Goal: Information Seeking & Learning: Learn about a topic

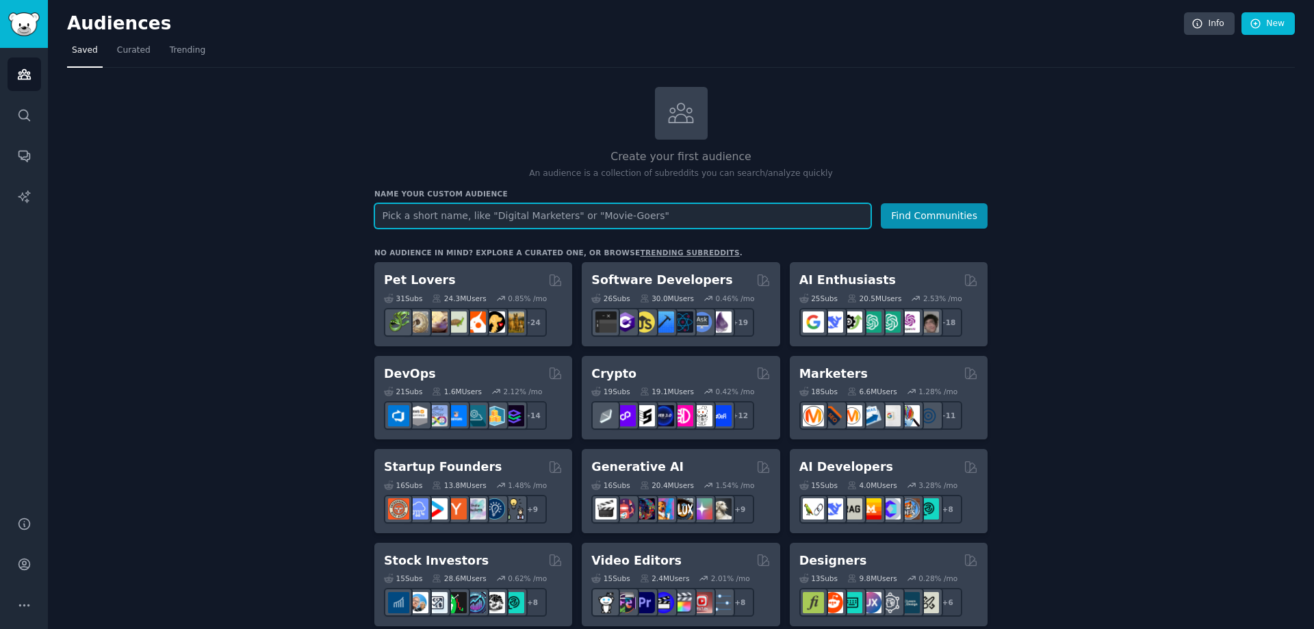
click at [510, 212] on input "text" at bounding box center [622, 215] width 497 height 25
type input "В"
type input "B"
type input "З"
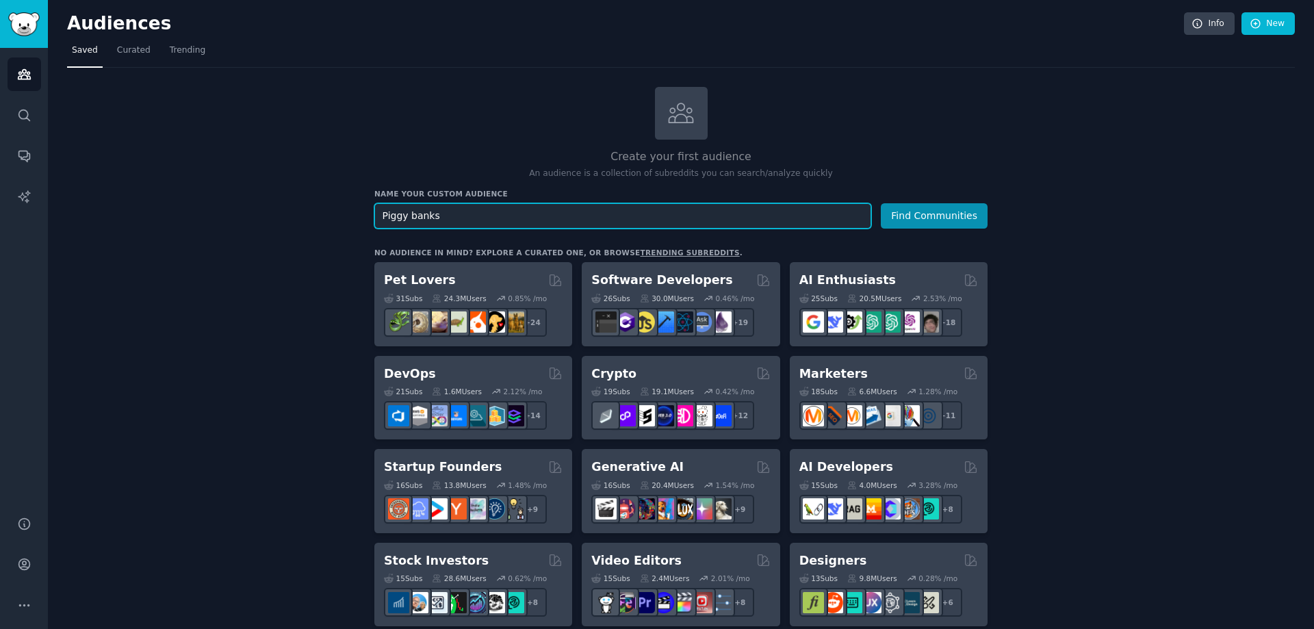
type input "Piggy banks"
click at [881, 203] on button "Find Communities" at bounding box center [934, 215] width 107 height 25
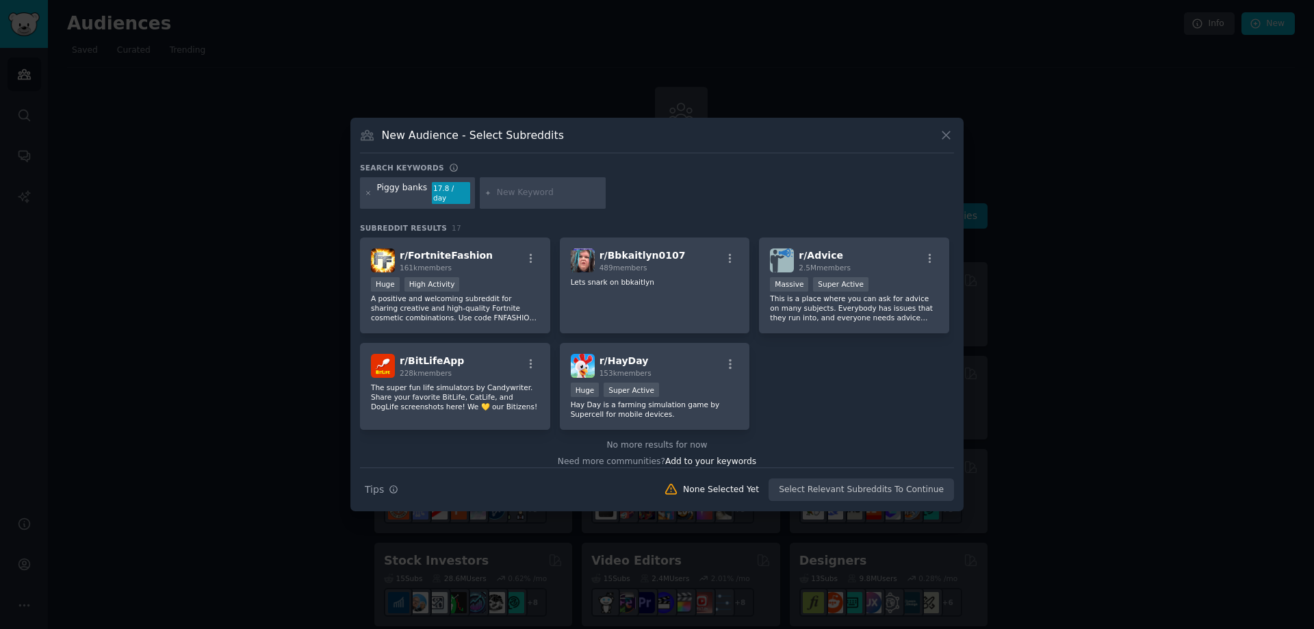
scroll to position [433, 0]
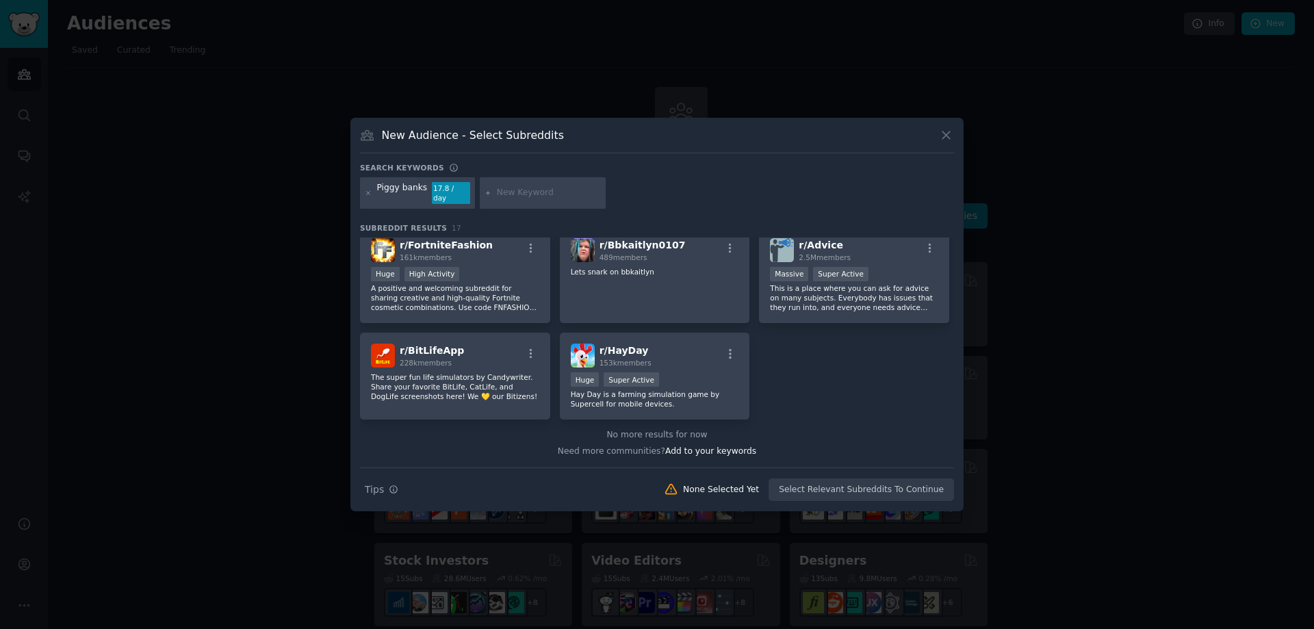
click at [944, 138] on icon at bounding box center [946, 136] width 8 height 8
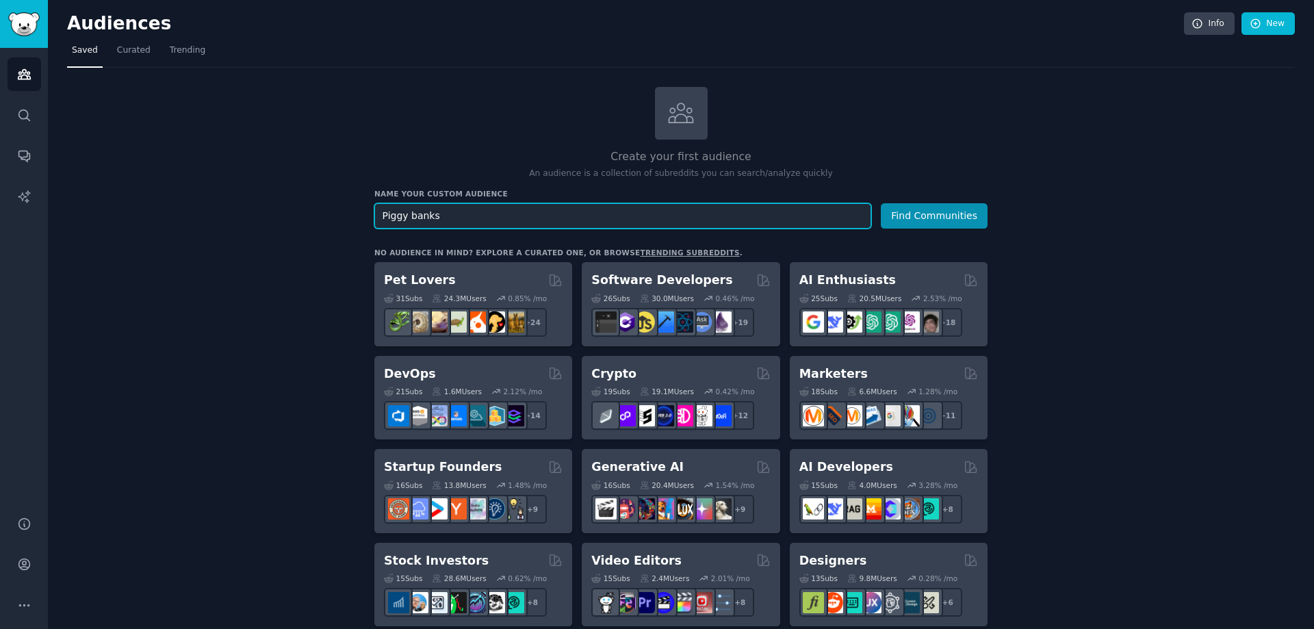
drag, startPoint x: 462, startPoint y: 211, endPoint x: 377, endPoint y: 211, distance: 84.8
click at [377, 211] on input "Piggy banks" at bounding box center [622, 215] width 497 height 25
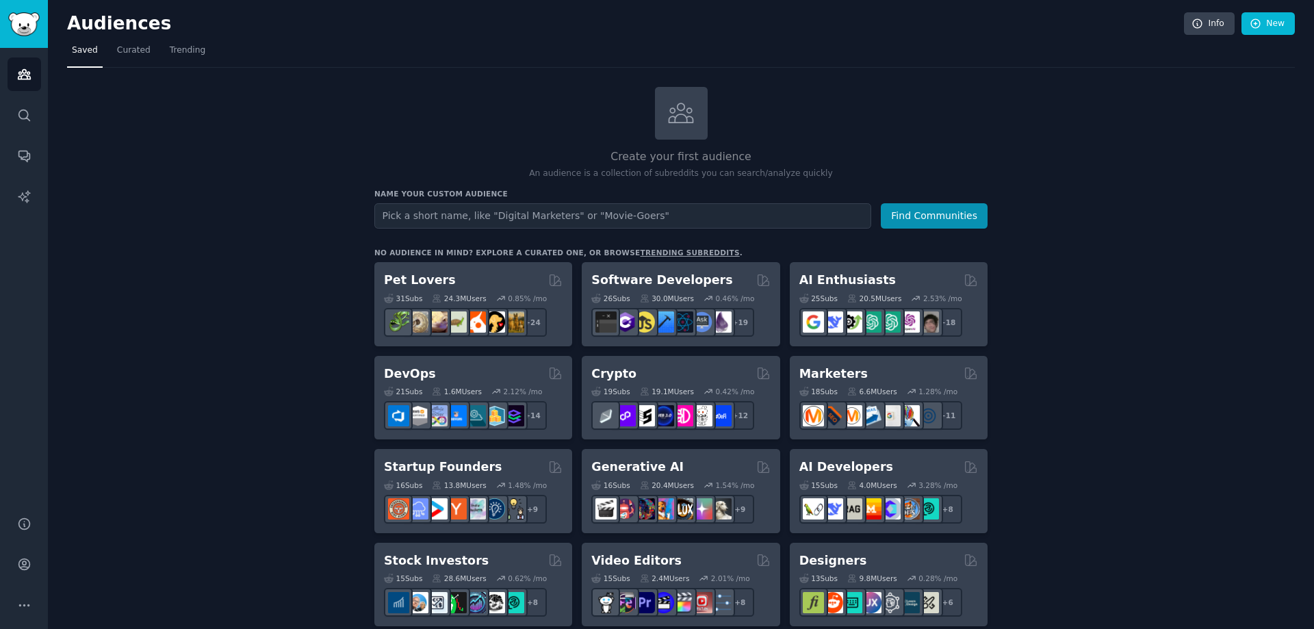
click at [683, 157] on h2 "Create your first audience" at bounding box center [680, 156] width 613 height 17
click at [25, 119] on icon "Sidebar" at bounding box center [24, 115] width 14 height 14
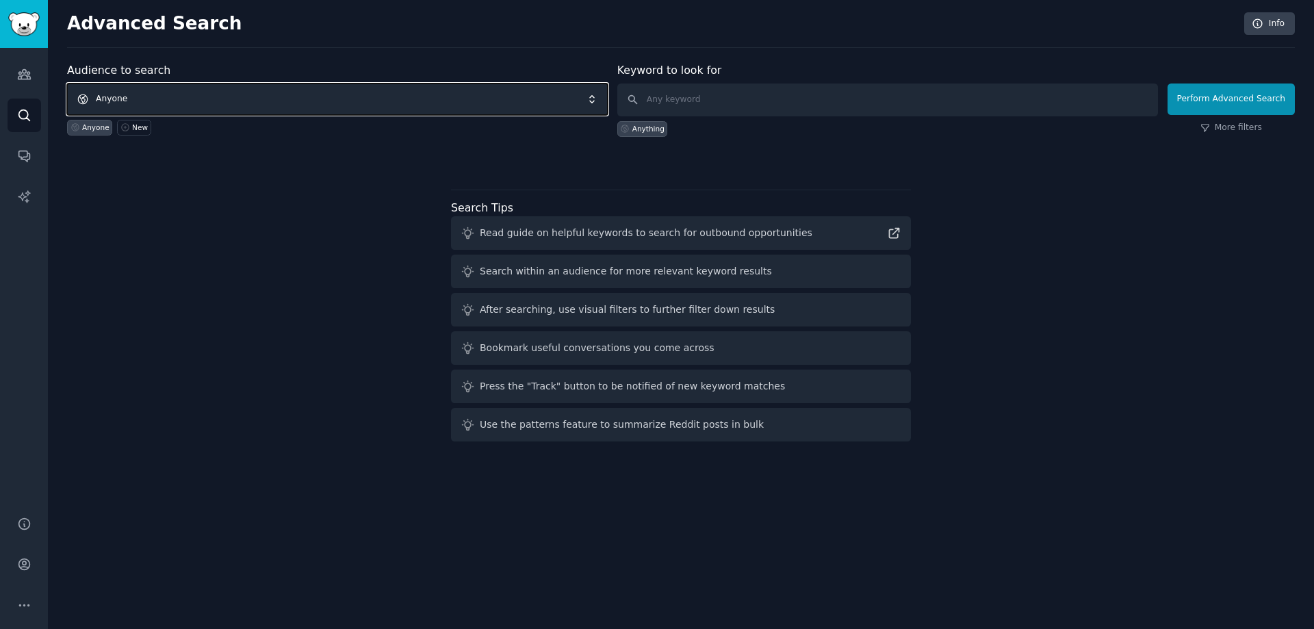
click at [220, 92] on span "Anyone" at bounding box center [337, 98] width 541 height 31
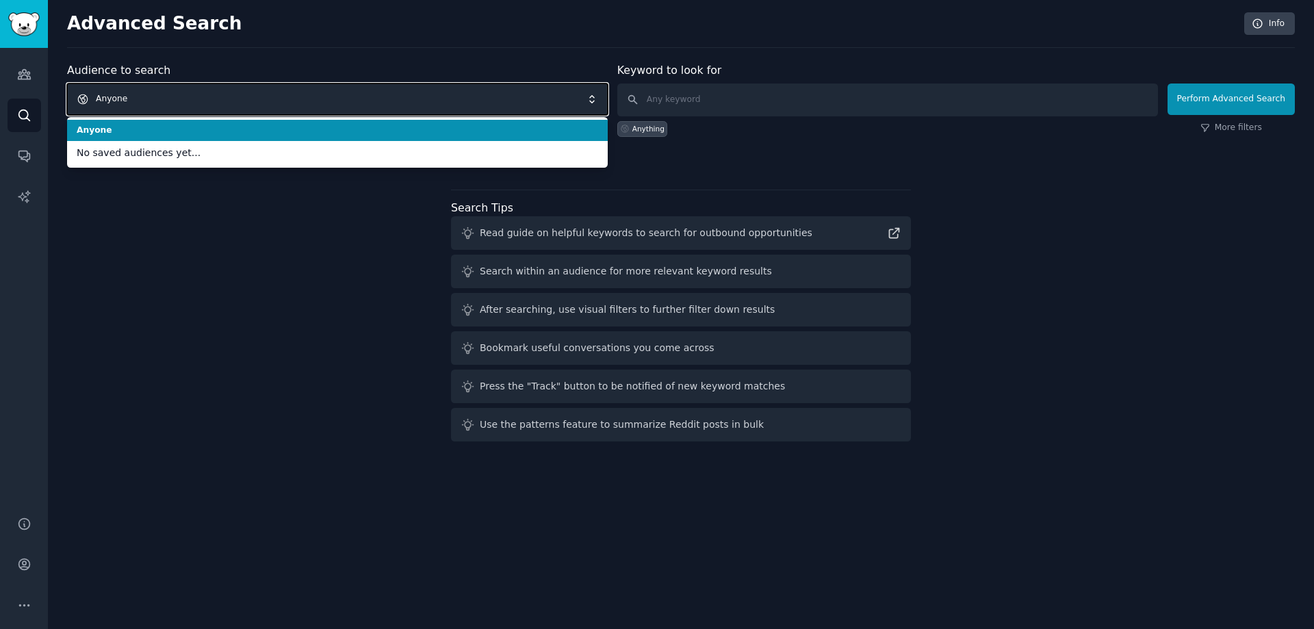
click at [217, 101] on span "Anyone" at bounding box center [337, 98] width 541 height 31
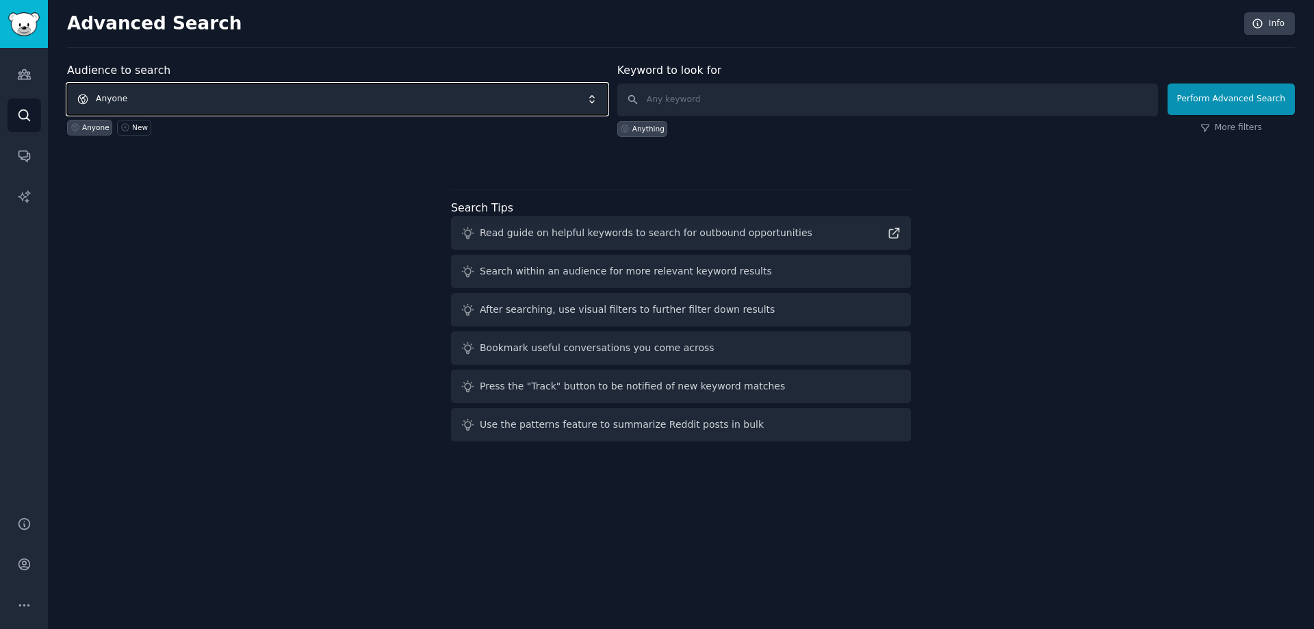
click at [217, 101] on span "Anyone" at bounding box center [337, 98] width 541 height 31
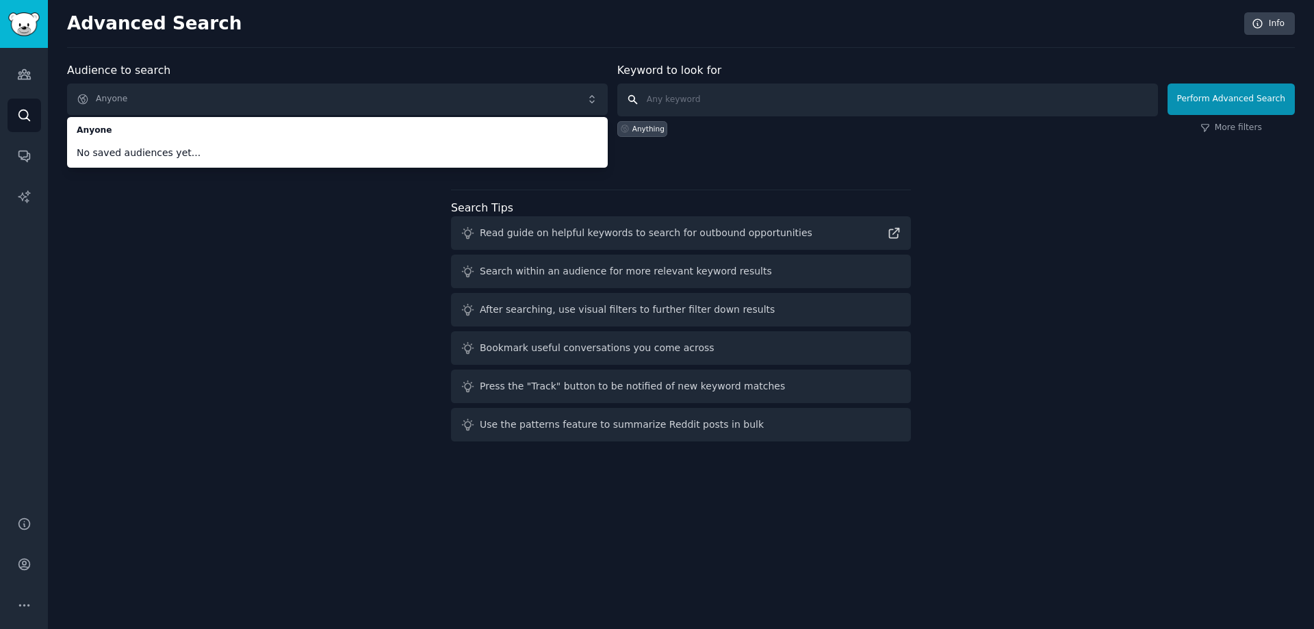
click at [809, 109] on input "text" at bounding box center [887, 99] width 541 height 33
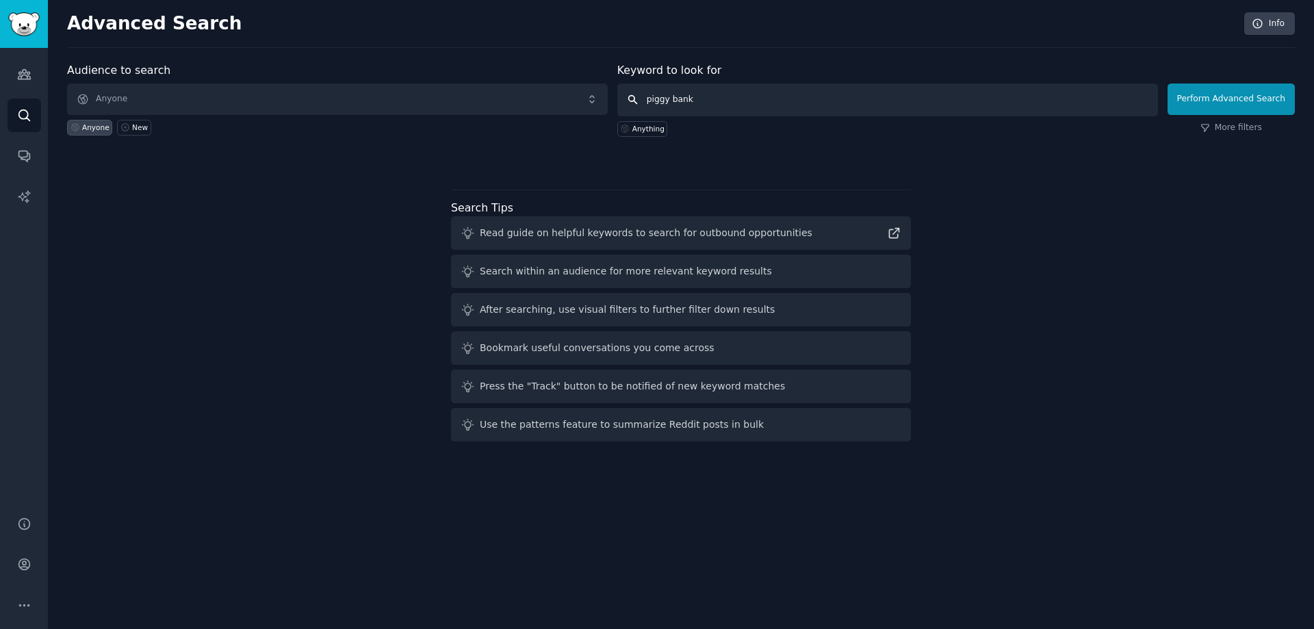
type input "piggy banks"
click button "Perform Advanced Search" at bounding box center [1230, 98] width 127 height 31
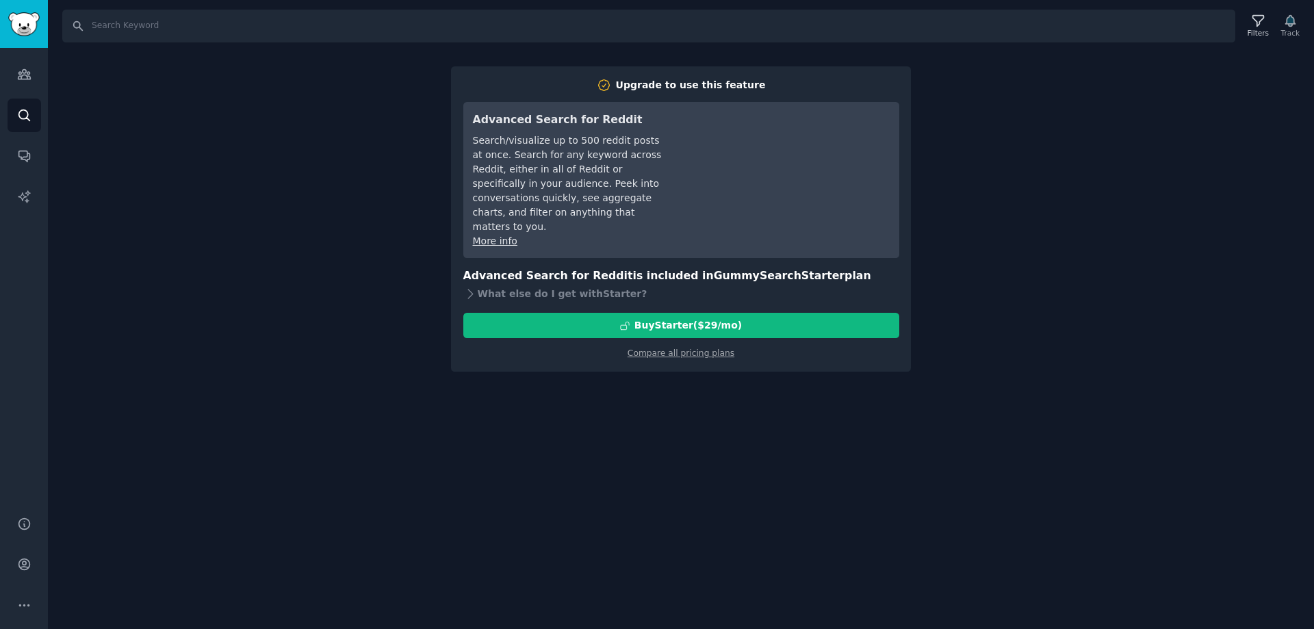
click at [1111, 276] on div "Search Filters Track Upgrade to use this feature Advanced Search for Reddit Sea…" at bounding box center [681, 314] width 1266 height 629
click at [23, 76] on icon "Sidebar" at bounding box center [24, 74] width 14 height 14
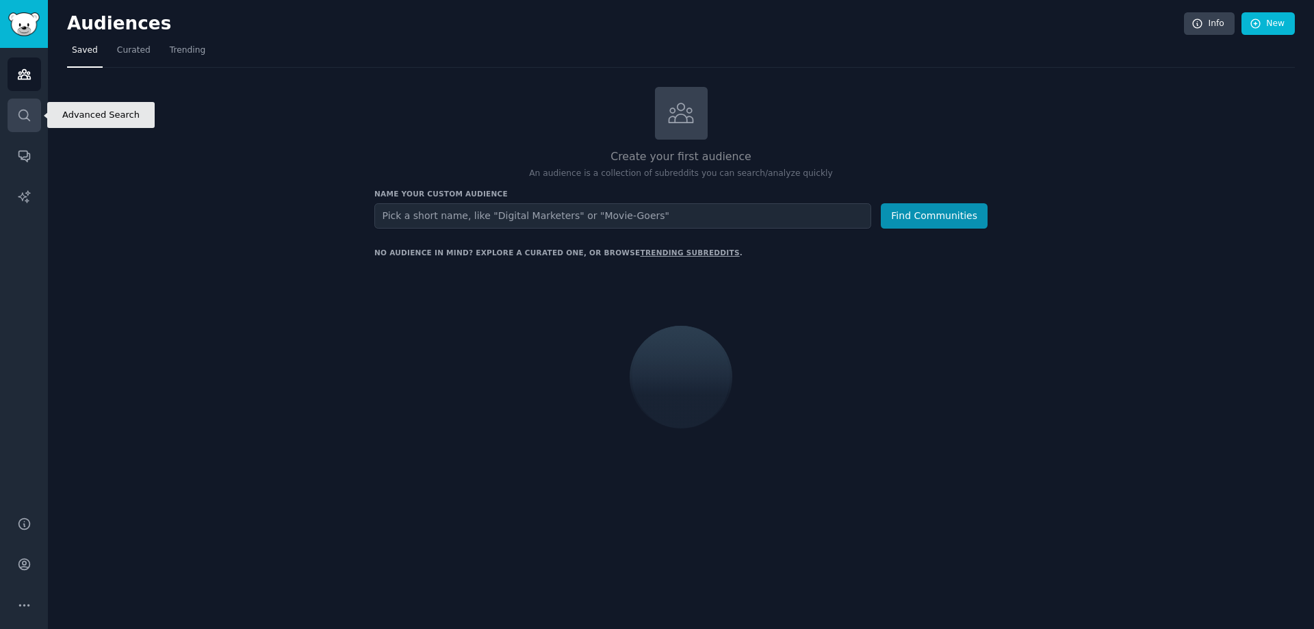
click at [23, 102] on link "Search" at bounding box center [25, 116] width 34 height 34
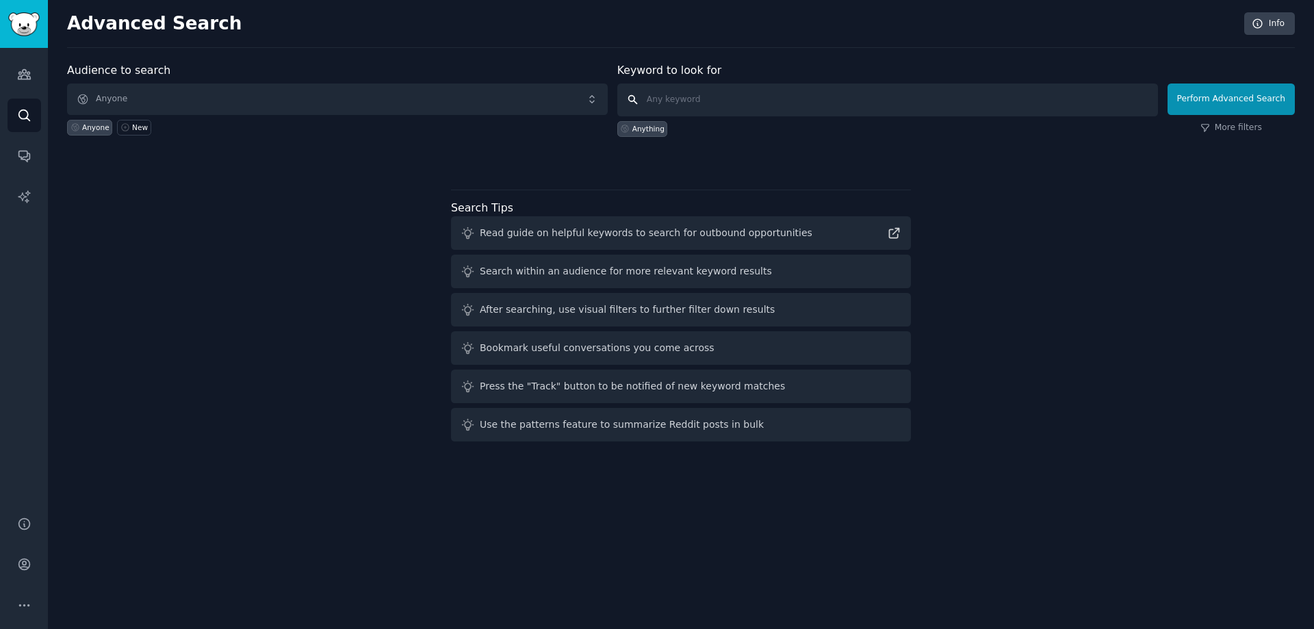
click at [697, 110] on input "text" at bounding box center [887, 99] width 541 height 33
type input "piggy banks"
click button "Perform Advanced Search" at bounding box center [1230, 98] width 127 height 31
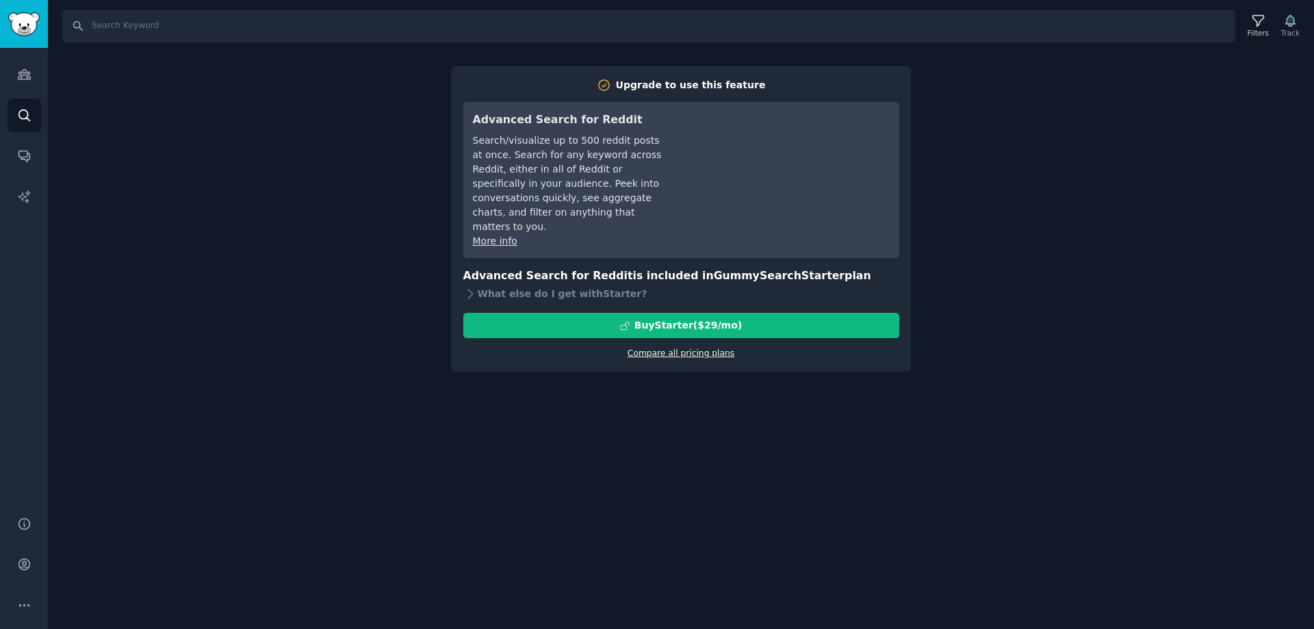
click at [700, 348] on link "Compare all pricing plans" at bounding box center [680, 353] width 107 height 10
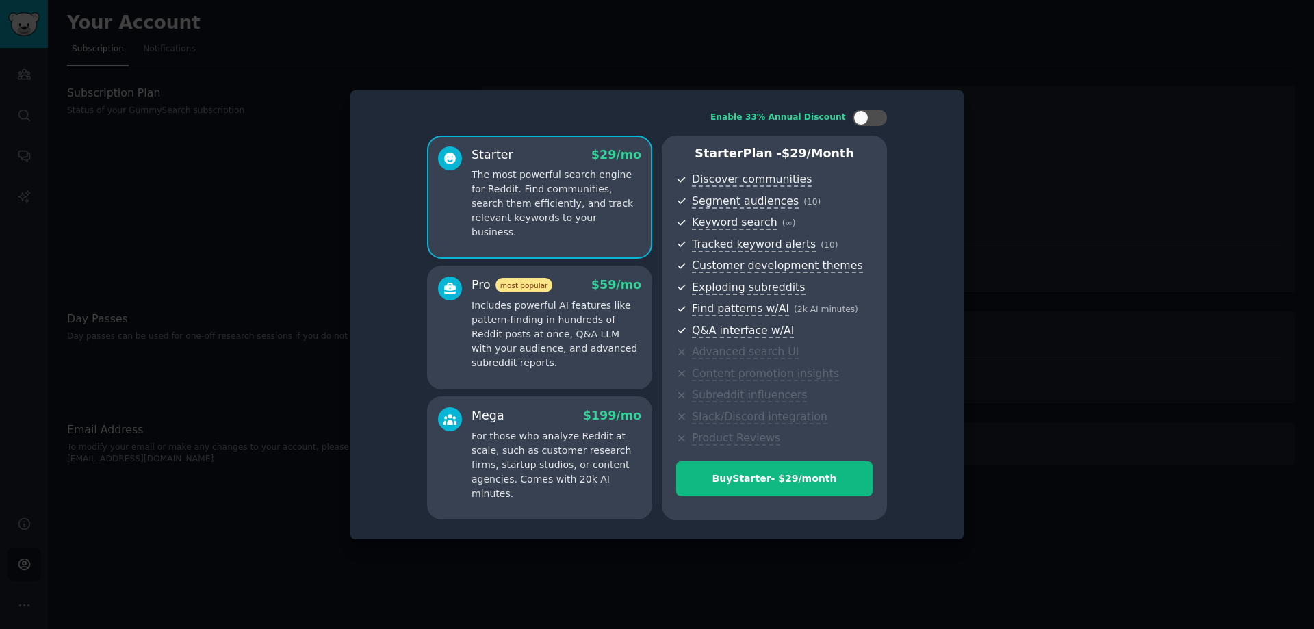
click at [1138, 307] on div at bounding box center [657, 314] width 1314 height 629
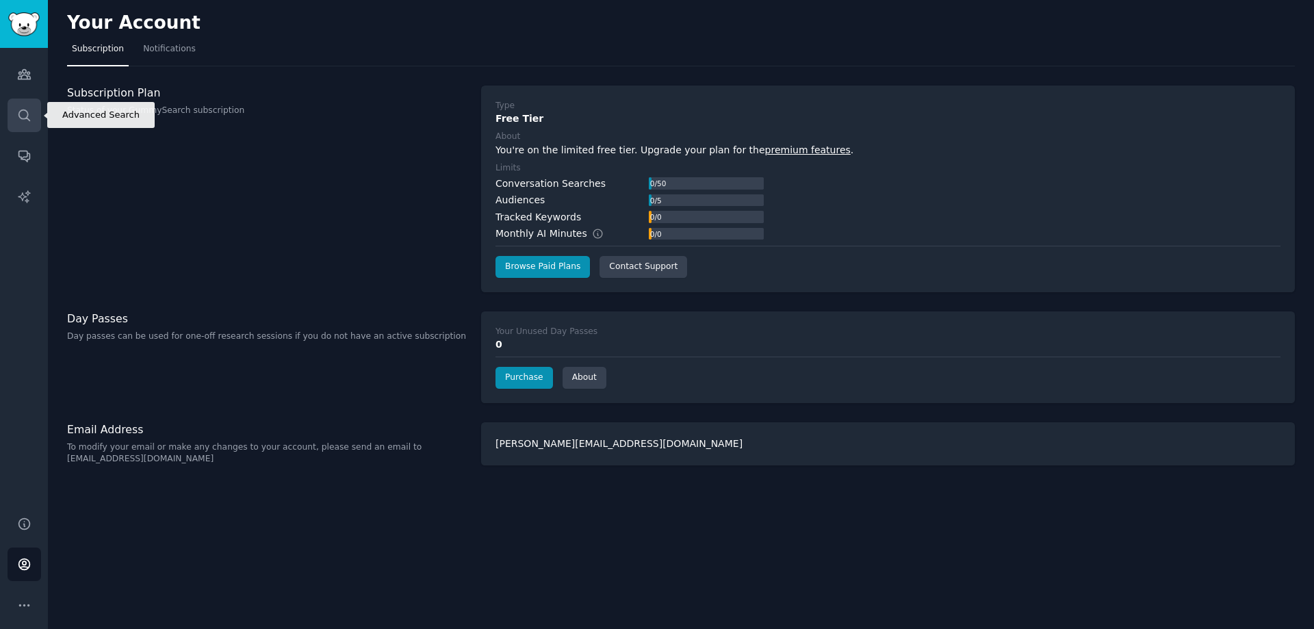
click at [23, 108] on icon "Sidebar" at bounding box center [24, 115] width 14 height 14
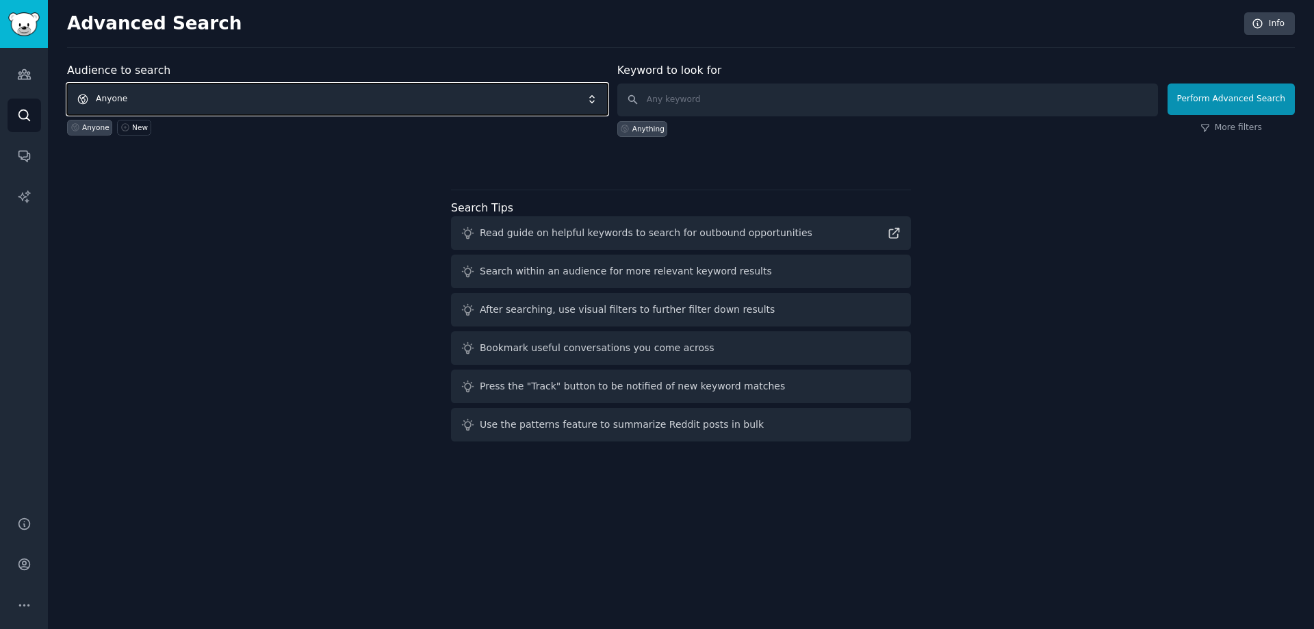
click at [226, 105] on span "Anyone" at bounding box center [337, 98] width 541 height 31
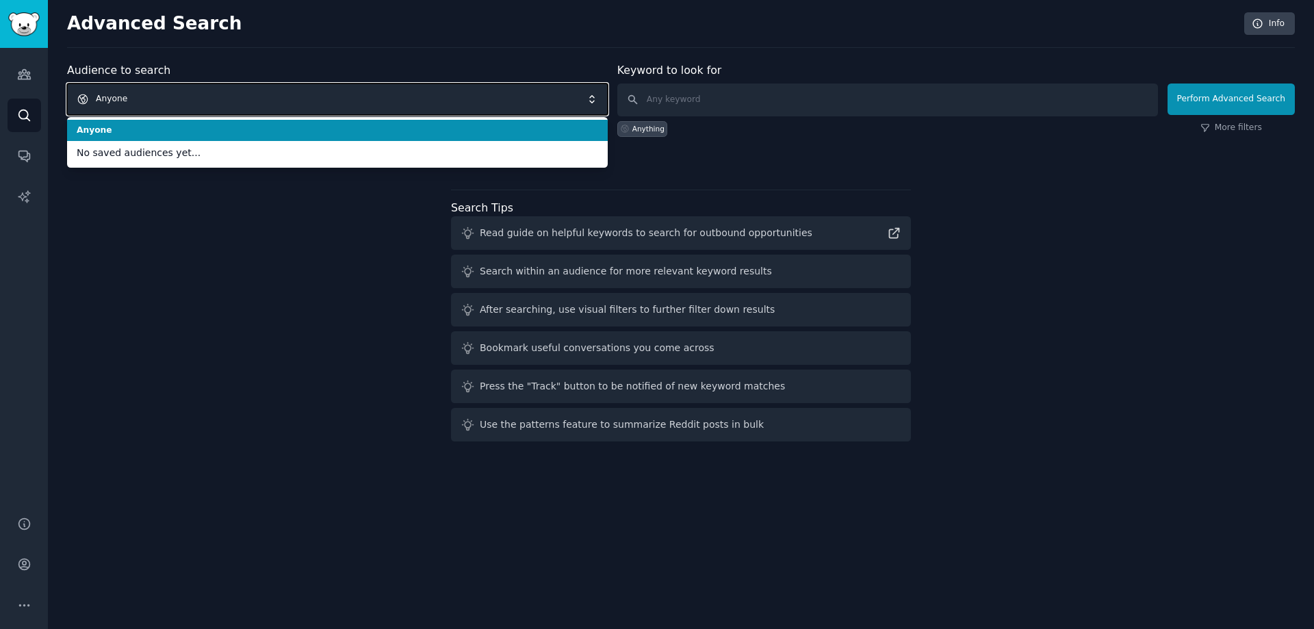
click at [226, 105] on span "Anyone" at bounding box center [337, 98] width 541 height 31
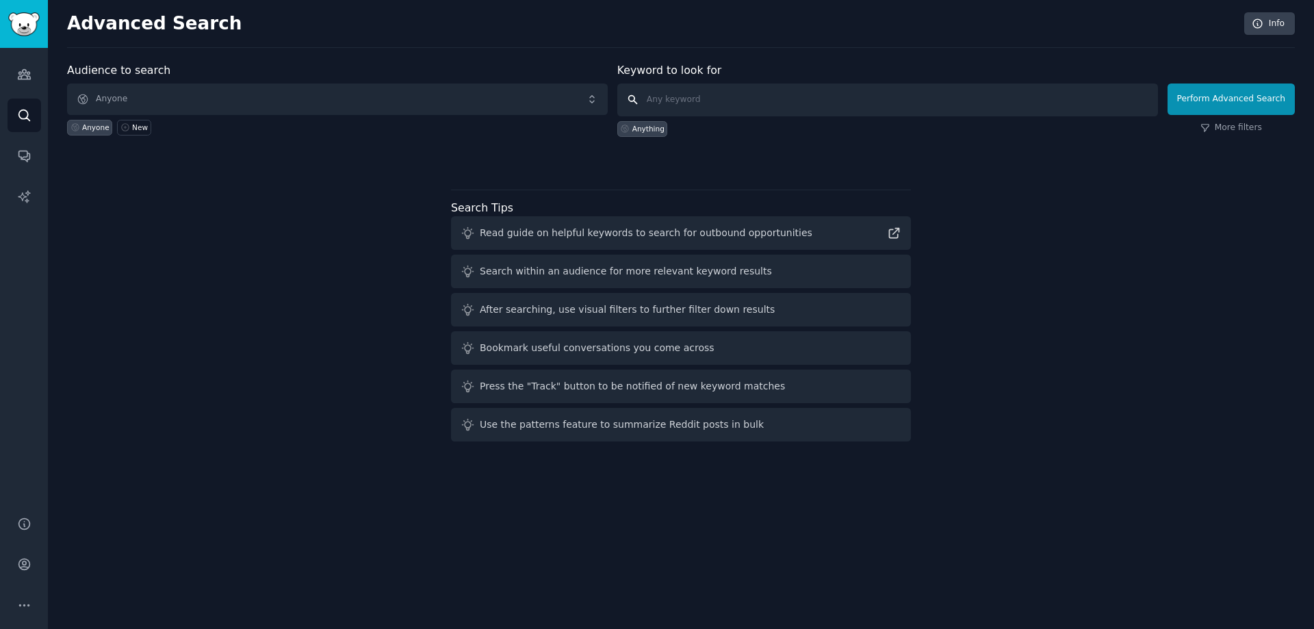
click at [760, 99] on input "text" at bounding box center [887, 99] width 541 height 33
click at [634, 98] on input "text" at bounding box center [887, 99] width 541 height 33
click at [21, 82] on link "Audiences" at bounding box center [25, 74] width 34 height 34
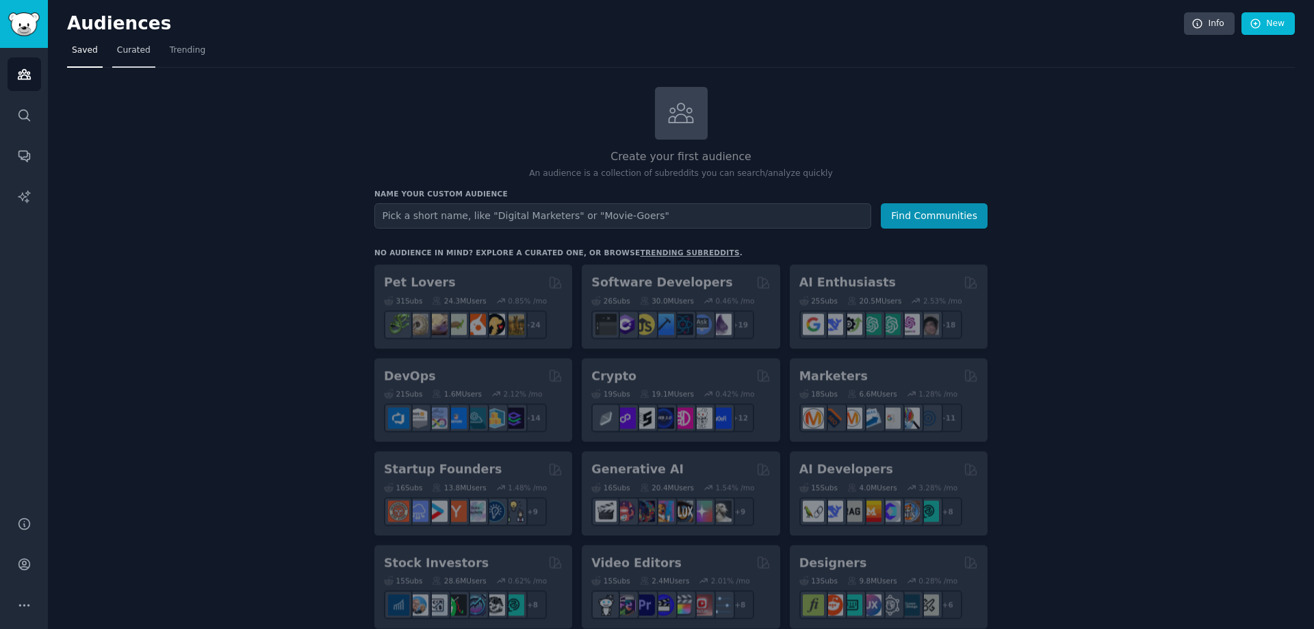
click at [133, 47] on span "Curated" at bounding box center [134, 50] width 34 height 12
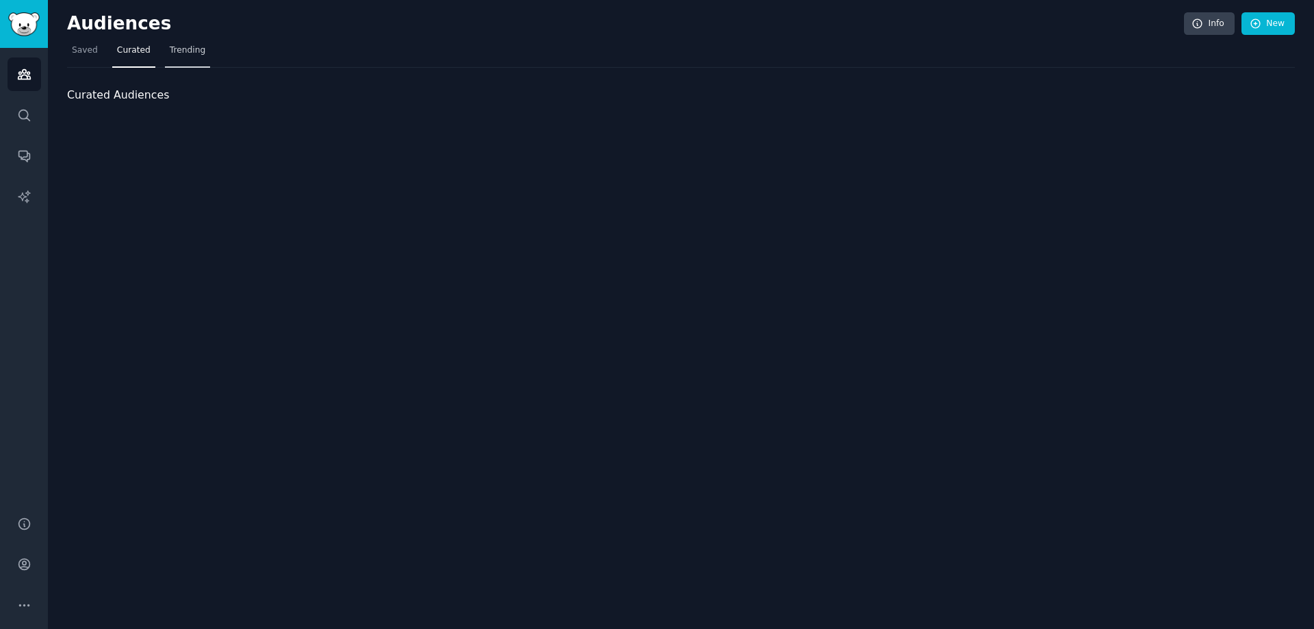
click at [196, 57] on link "Trending" at bounding box center [187, 54] width 45 height 28
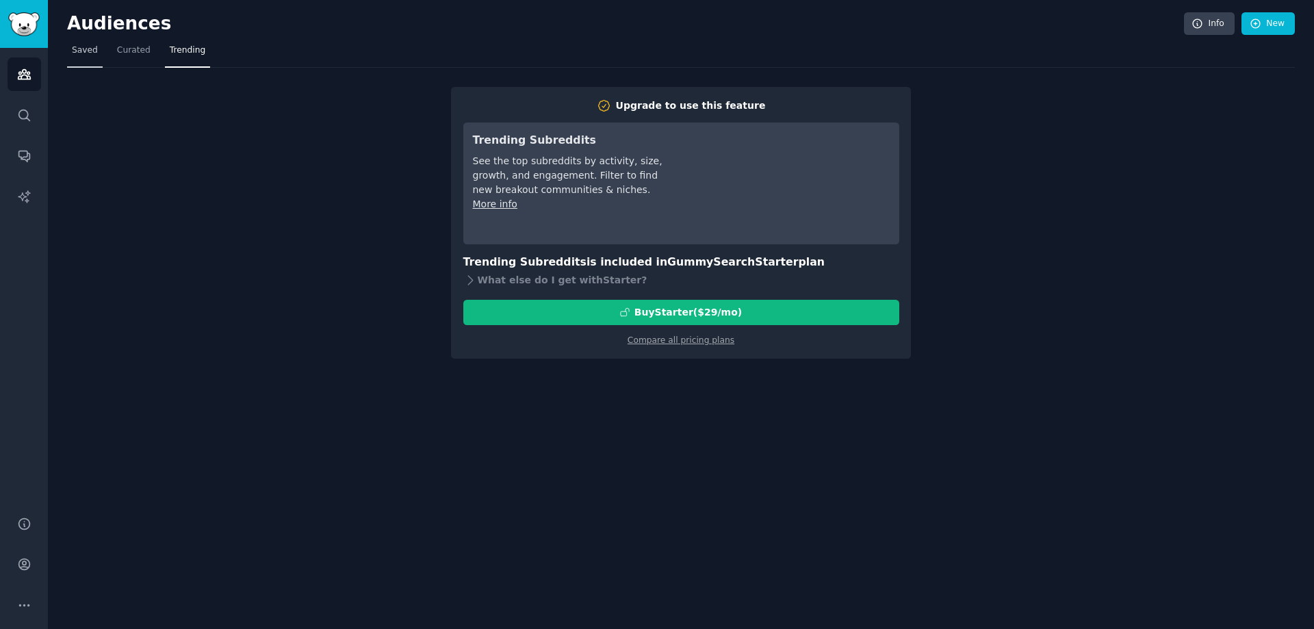
click at [87, 51] on span "Saved" at bounding box center [85, 50] width 26 height 12
